Goal: Task Accomplishment & Management: Manage account settings

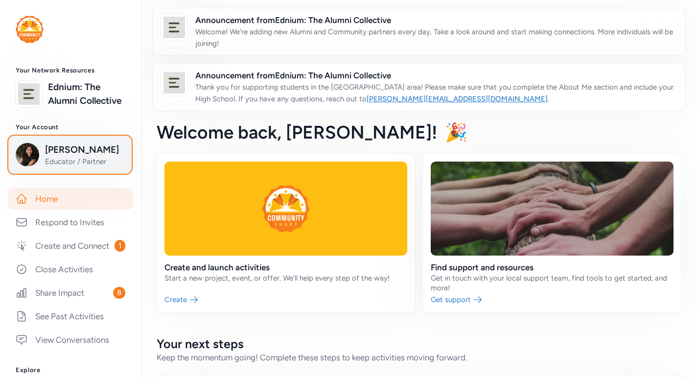
click at [87, 166] on span "Educator / Partner" at bounding box center [84, 162] width 79 height 10
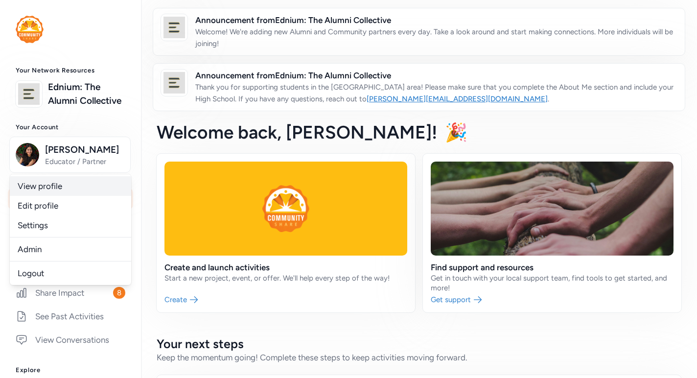
click at [69, 196] on link "View profile" at bounding box center [70, 186] width 121 height 20
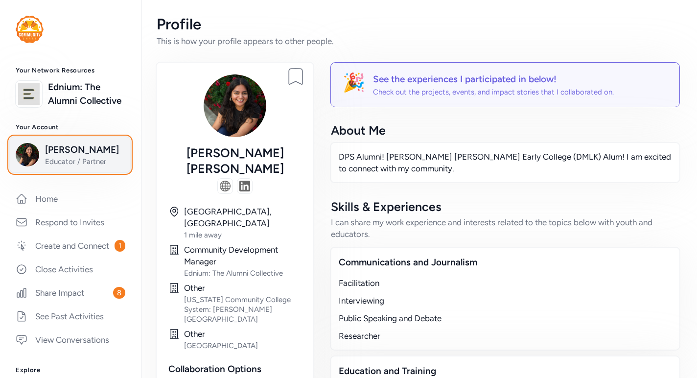
click at [73, 166] on span "Educator / Partner" at bounding box center [84, 162] width 79 height 10
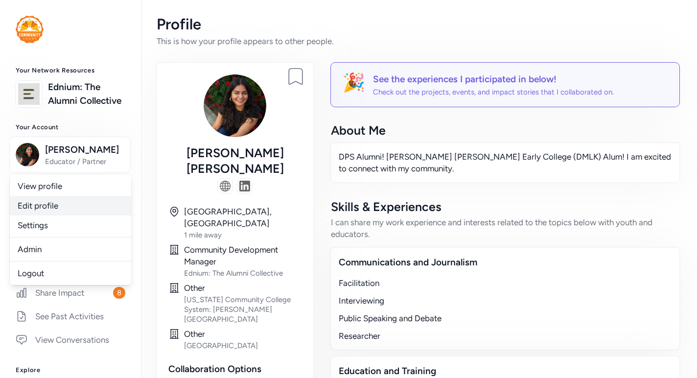
click at [48, 215] on link "Edit profile" at bounding box center [70, 206] width 121 height 20
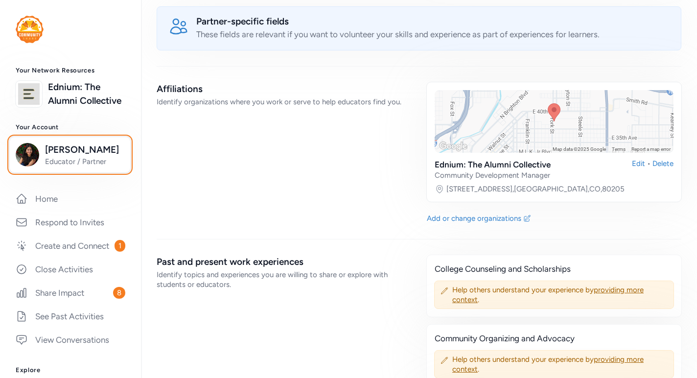
scroll to position [1069, 0]
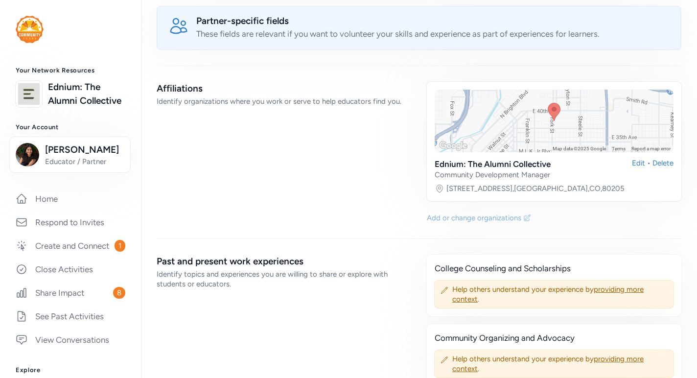
click at [481, 213] on div "Add or change organizations" at bounding box center [474, 218] width 94 height 10
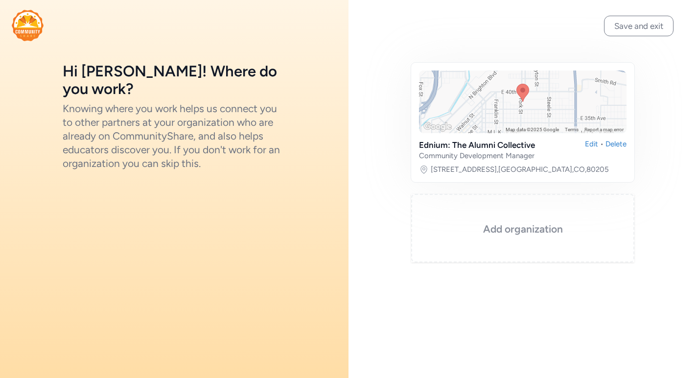
click at [508, 234] on h3 "Add organization" at bounding box center [522, 229] width 174 height 14
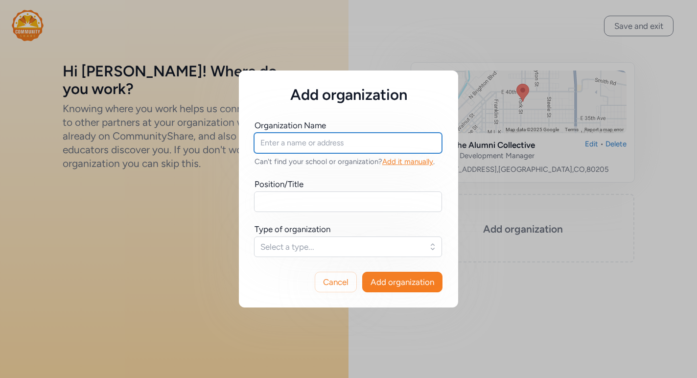
click at [339, 143] on input "text" at bounding box center [348, 143] width 188 height 21
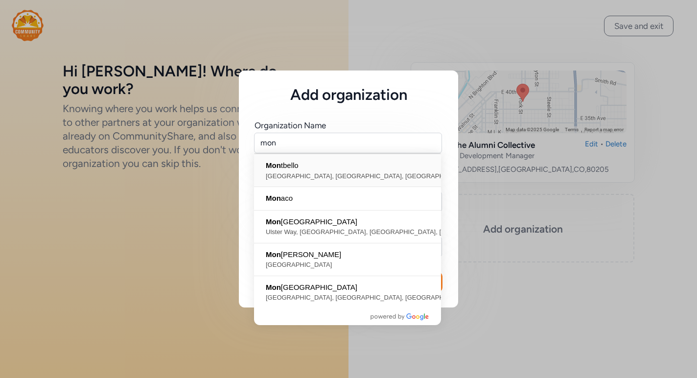
type input "[GEOGRAPHIC_DATA], [GEOGRAPHIC_DATA], [GEOGRAPHIC_DATA], [GEOGRAPHIC_DATA]"
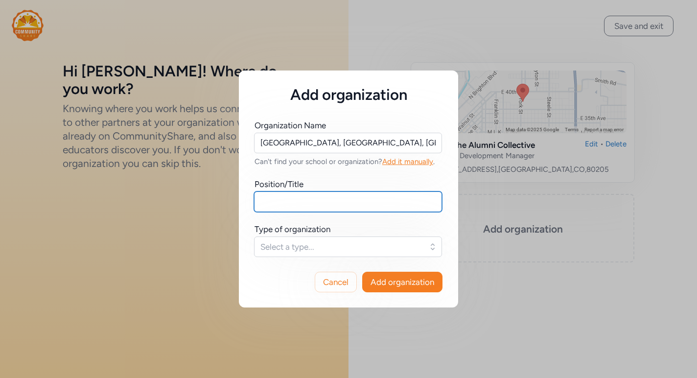
click at [311, 200] on input "text" at bounding box center [348, 201] width 188 height 21
type input "Community Memember"
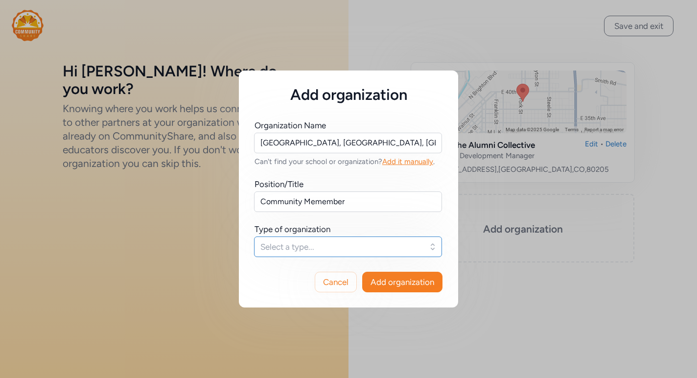
click at [316, 247] on span "Select a type..." at bounding box center [340, 247] width 161 height 12
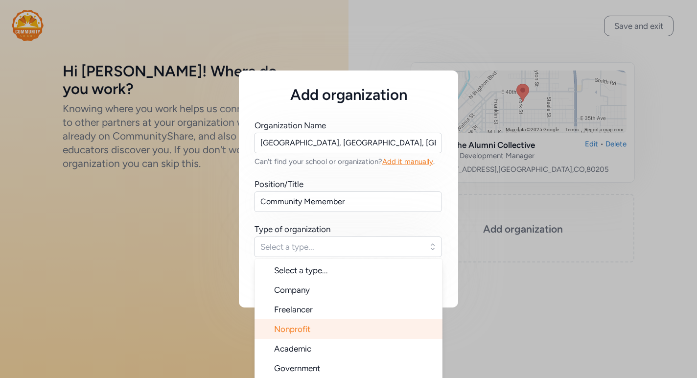
click at [300, 328] on span "Nonprofit" at bounding box center [292, 329] width 36 height 10
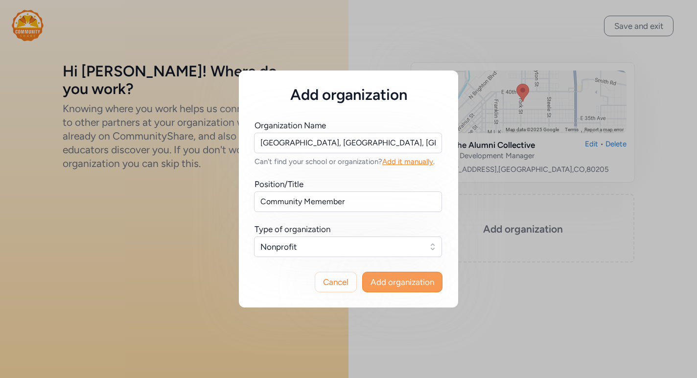
click at [380, 277] on span "Add organization" at bounding box center [402, 282] width 64 height 12
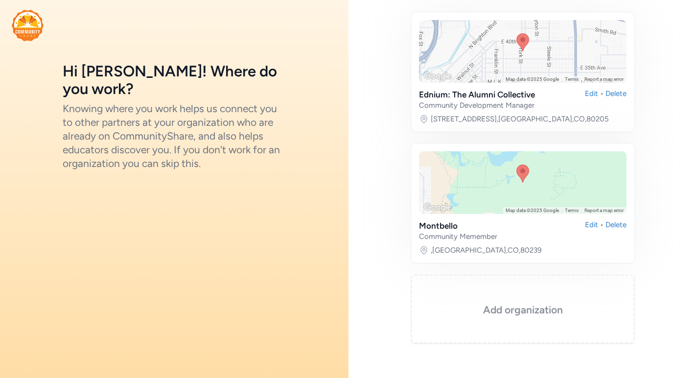
scroll to position [78, 0]
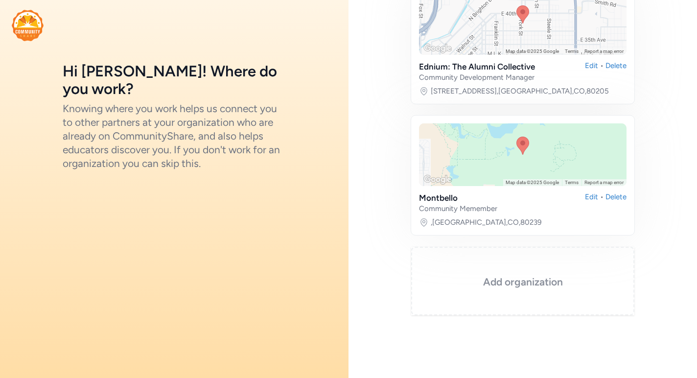
click at [513, 276] on h3 "Add organization" at bounding box center [522, 282] width 174 height 14
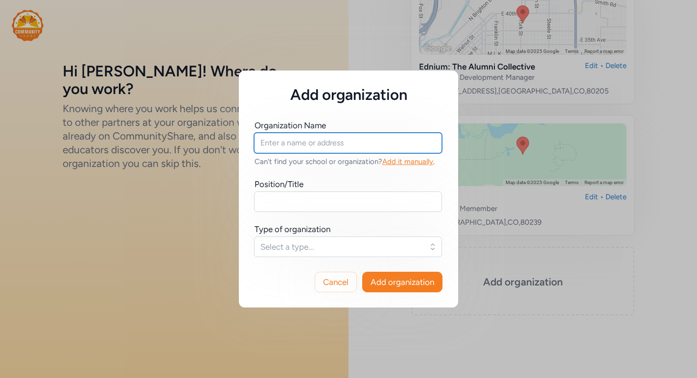
click at [342, 145] on input "text" at bounding box center [348, 143] width 188 height 21
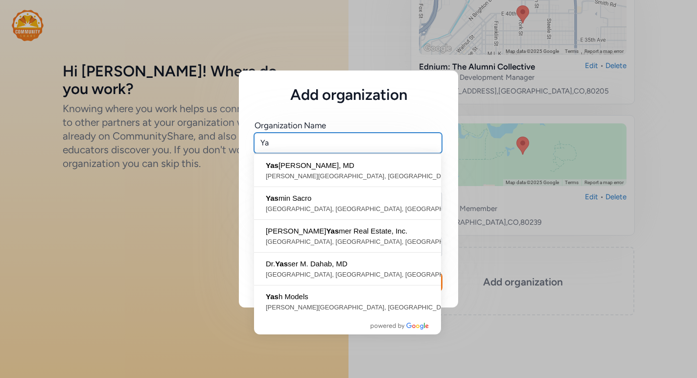
type input "Y"
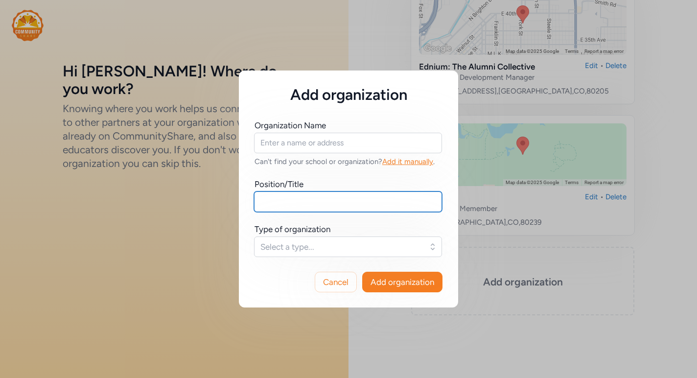
click at [324, 203] on input "text" at bounding box center [348, 201] width 188 height 21
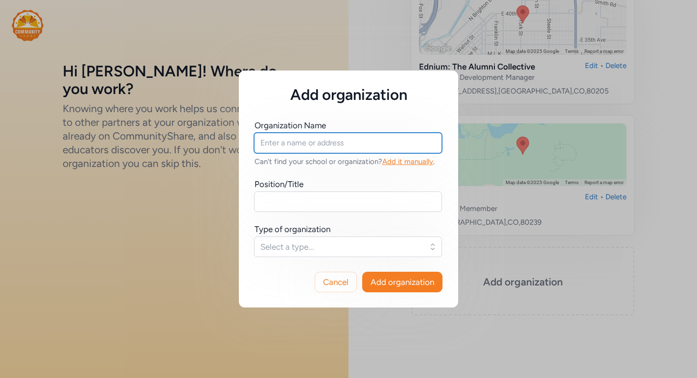
click at [303, 144] on input "text" at bounding box center [348, 143] width 188 height 21
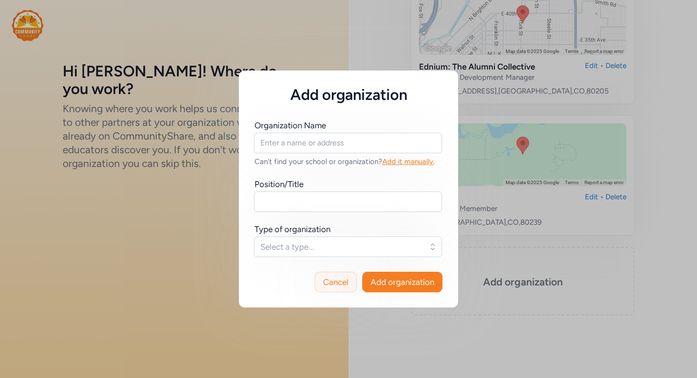
click at [335, 283] on span "Cancel" at bounding box center [335, 282] width 25 height 12
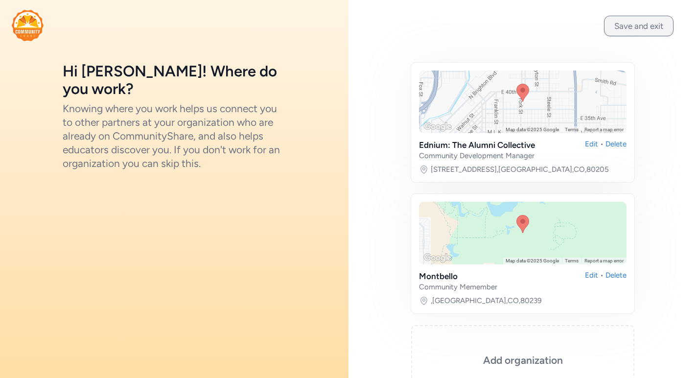
click at [634, 27] on button "Save and exit" at bounding box center [638, 26] width 69 height 21
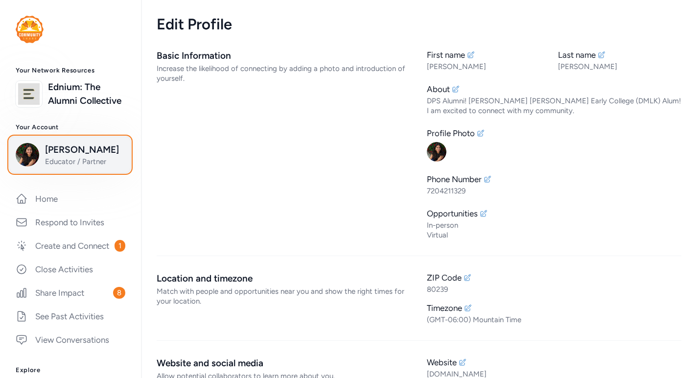
click at [59, 166] on span "Educator / Partner" at bounding box center [84, 162] width 79 height 10
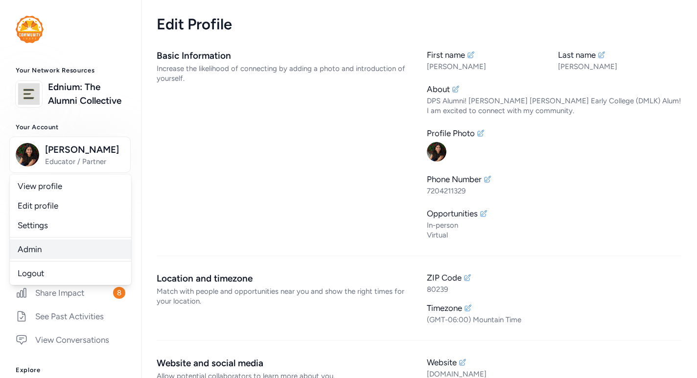
click at [53, 259] on link "Admin" at bounding box center [70, 249] width 121 height 20
